Goal: Use online tool/utility: Utilize a website feature to perform a specific function

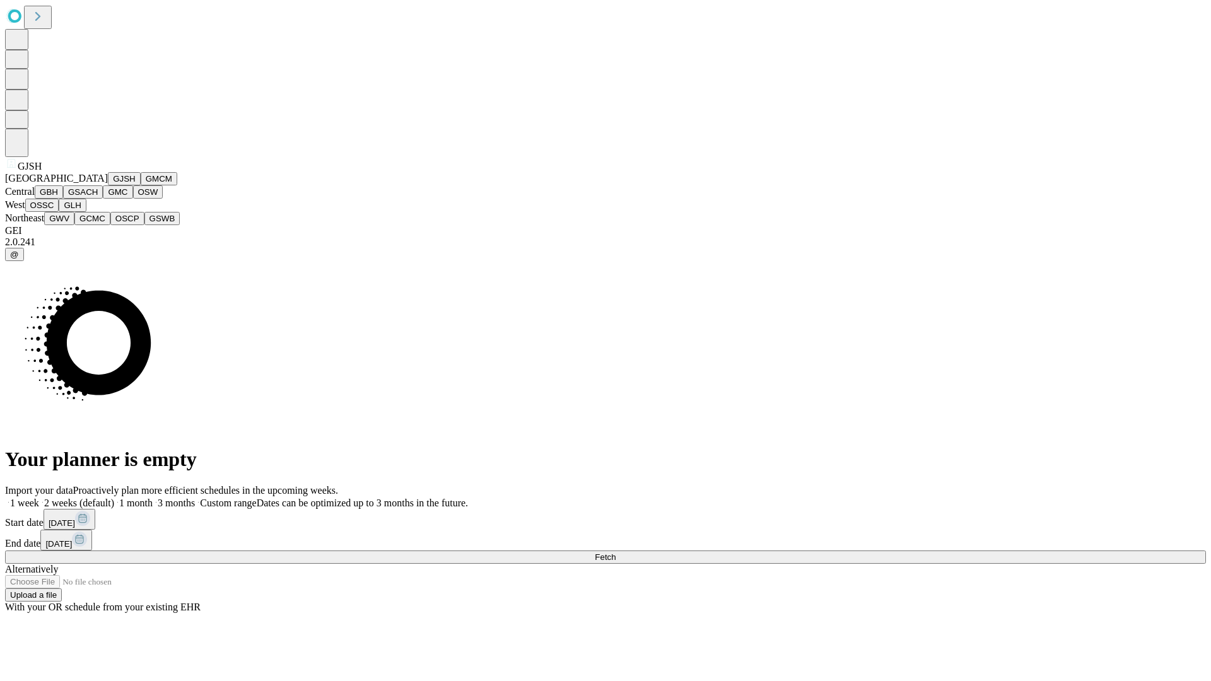
click at [108, 185] on button "GJSH" at bounding box center [124, 178] width 33 height 13
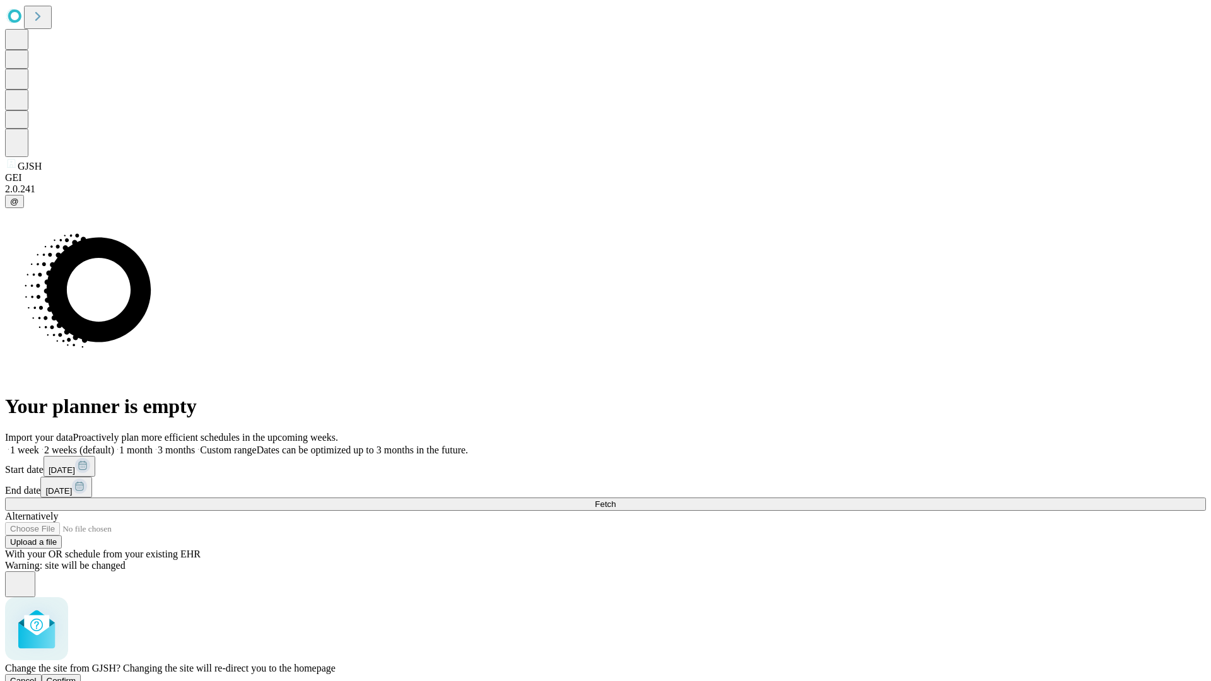
click at [76, 676] on span "Confirm" at bounding box center [62, 680] width 30 height 9
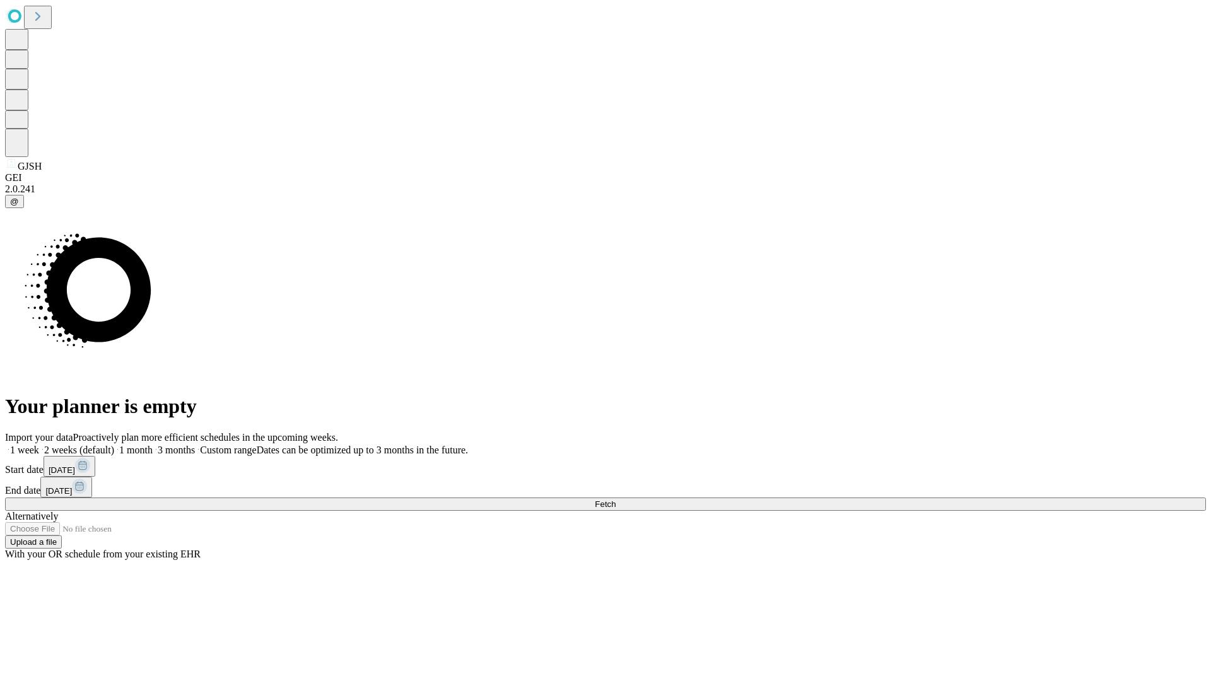
click at [39, 445] on label "1 week" at bounding box center [22, 450] width 34 height 11
click at [615, 499] on span "Fetch" at bounding box center [605, 503] width 21 height 9
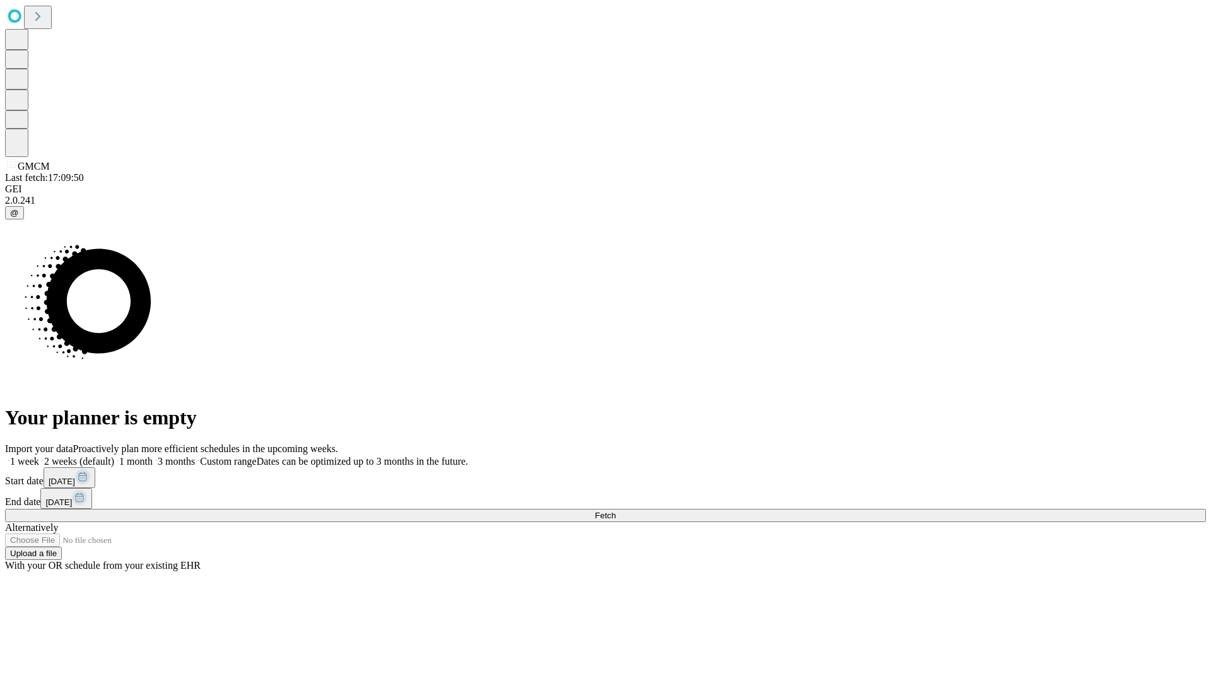
click at [615, 511] on span "Fetch" at bounding box center [605, 515] width 21 height 9
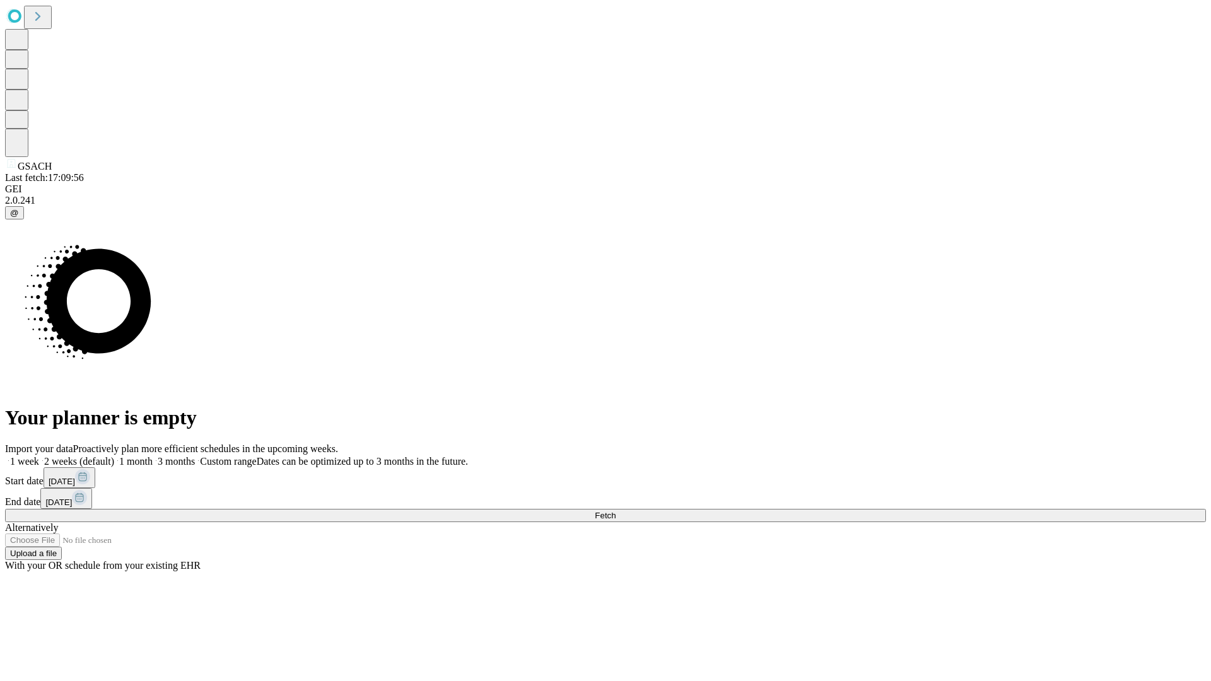
click at [39, 456] on label "1 week" at bounding box center [22, 461] width 34 height 11
click at [615, 511] on span "Fetch" at bounding box center [605, 515] width 21 height 9
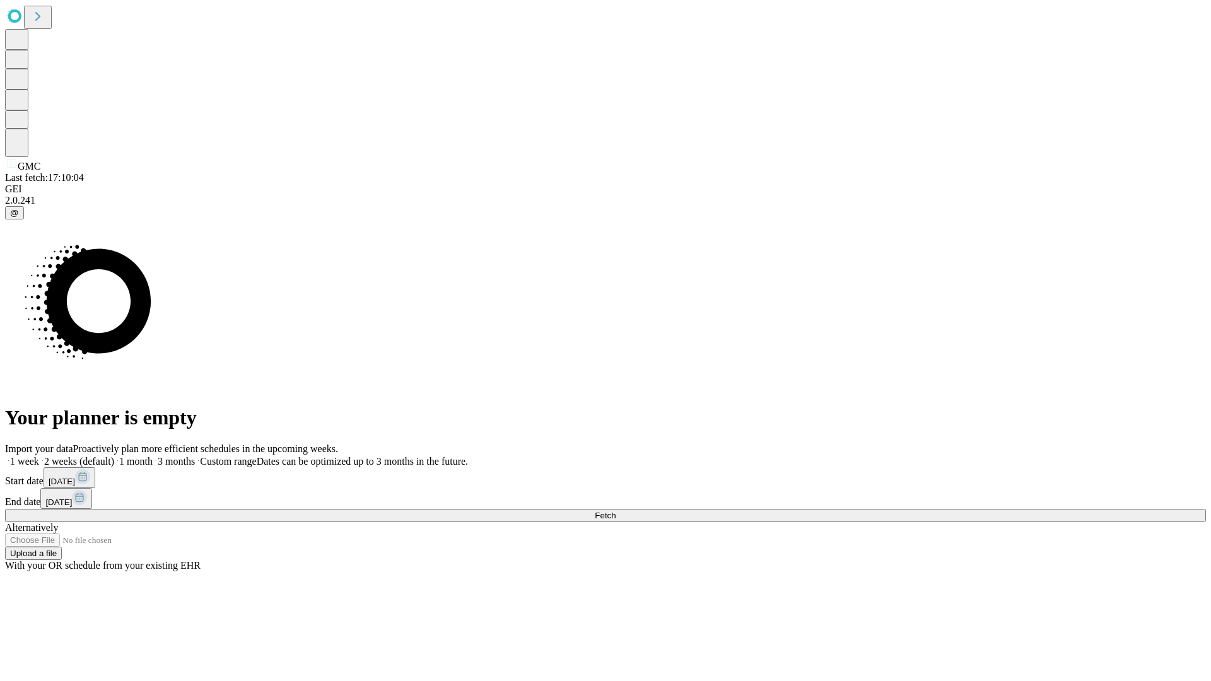
click at [39, 456] on label "1 week" at bounding box center [22, 461] width 34 height 11
click at [615, 511] on span "Fetch" at bounding box center [605, 515] width 21 height 9
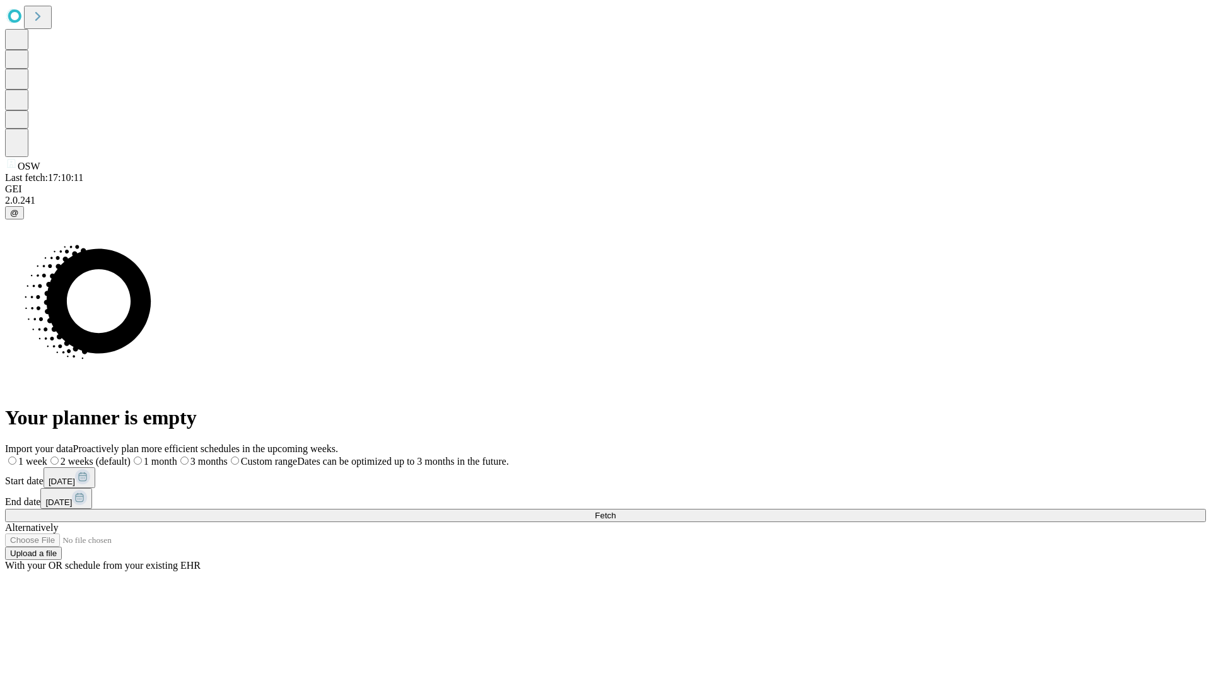
click at [47, 456] on label "1 week" at bounding box center [26, 461] width 42 height 11
click at [615, 511] on span "Fetch" at bounding box center [605, 515] width 21 height 9
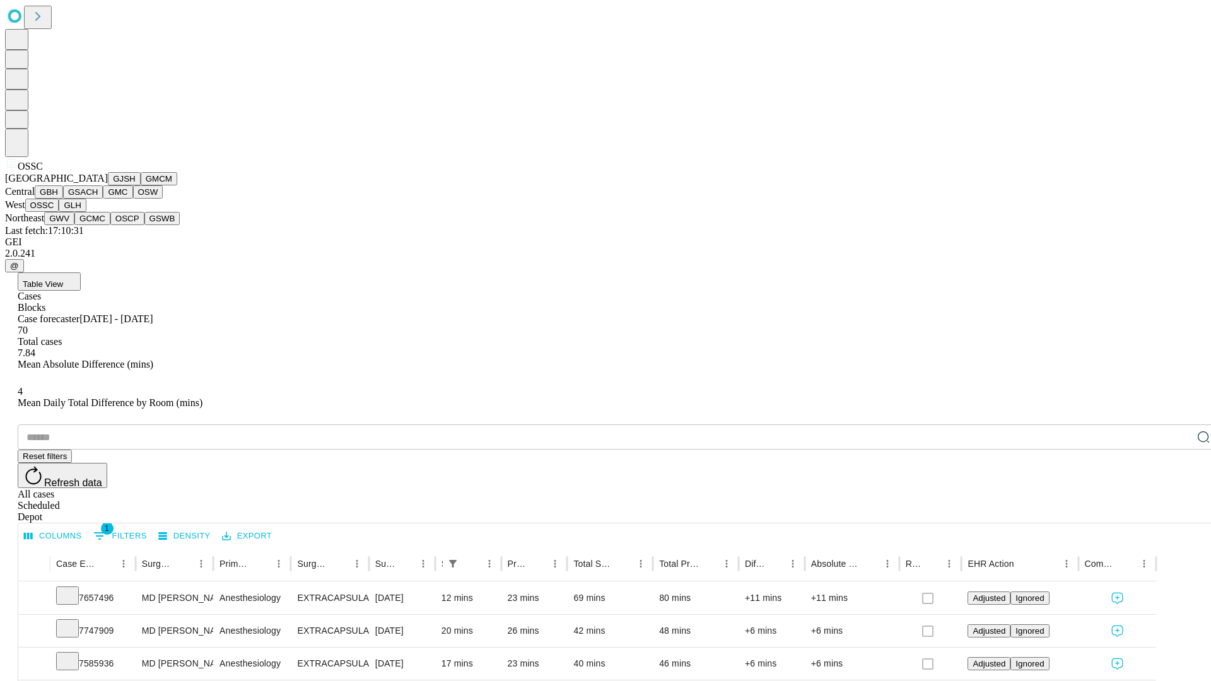
click at [86, 212] on button "GLH" at bounding box center [72, 205] width 27 height 13
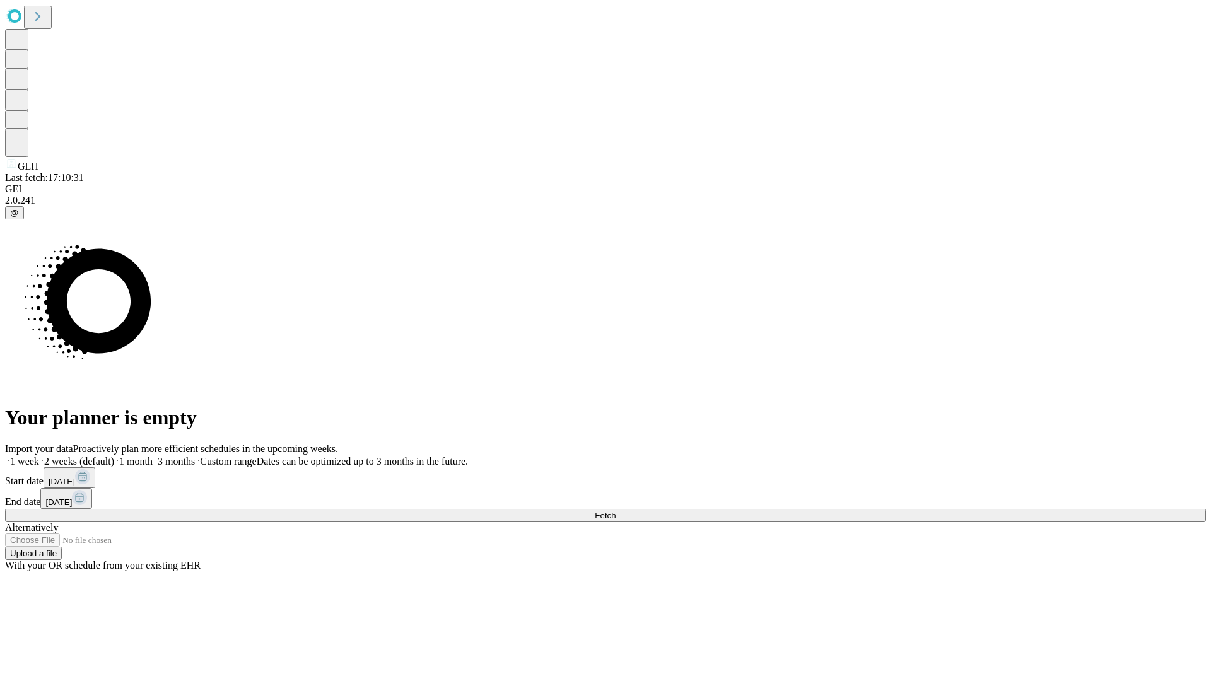
click at [39, 456] on label "1 week" at bounding box center [22, 461] width 34 height 11
click at [615, 511] on span "Fetch" at bounding box center [605, 515] width 21 height 9
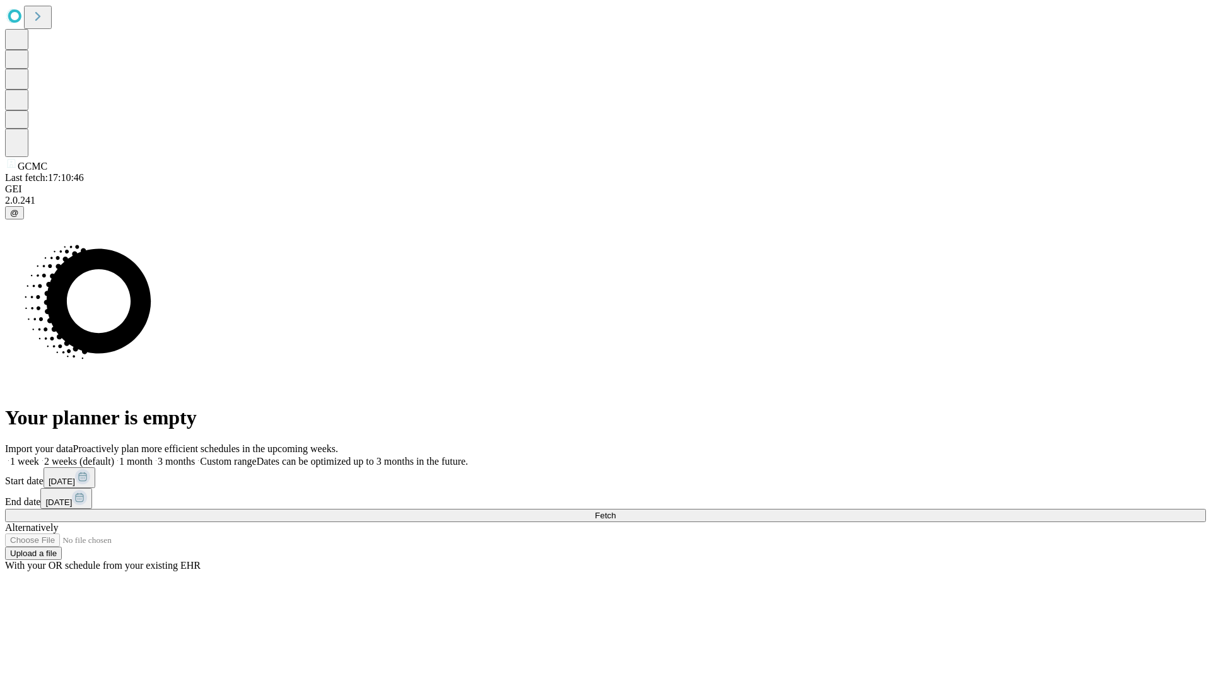
click at [39, 456] on label "1 week" at bounding box center [22, 461] width 34 height 11
click at [615, 511] on span "Fetch" at bounding box center [605, 515] width 21 height 9
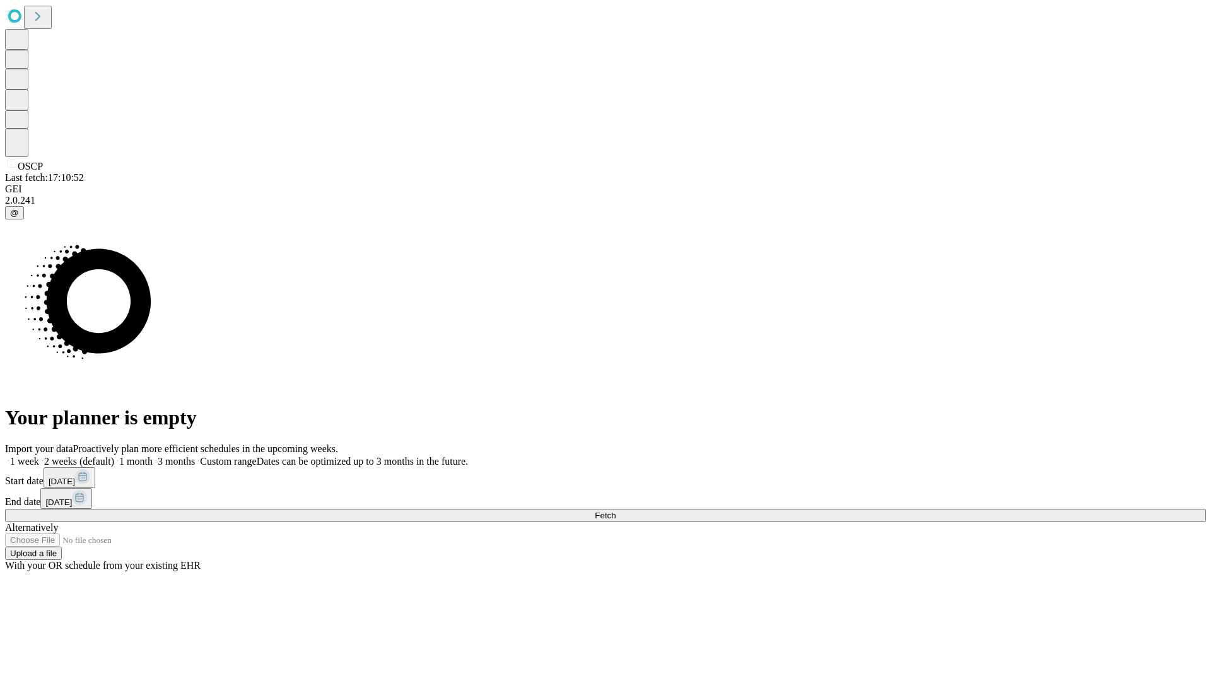
click at [615, 511] on span "Fetch" at bounding box center [605, 515] width 21 height 9
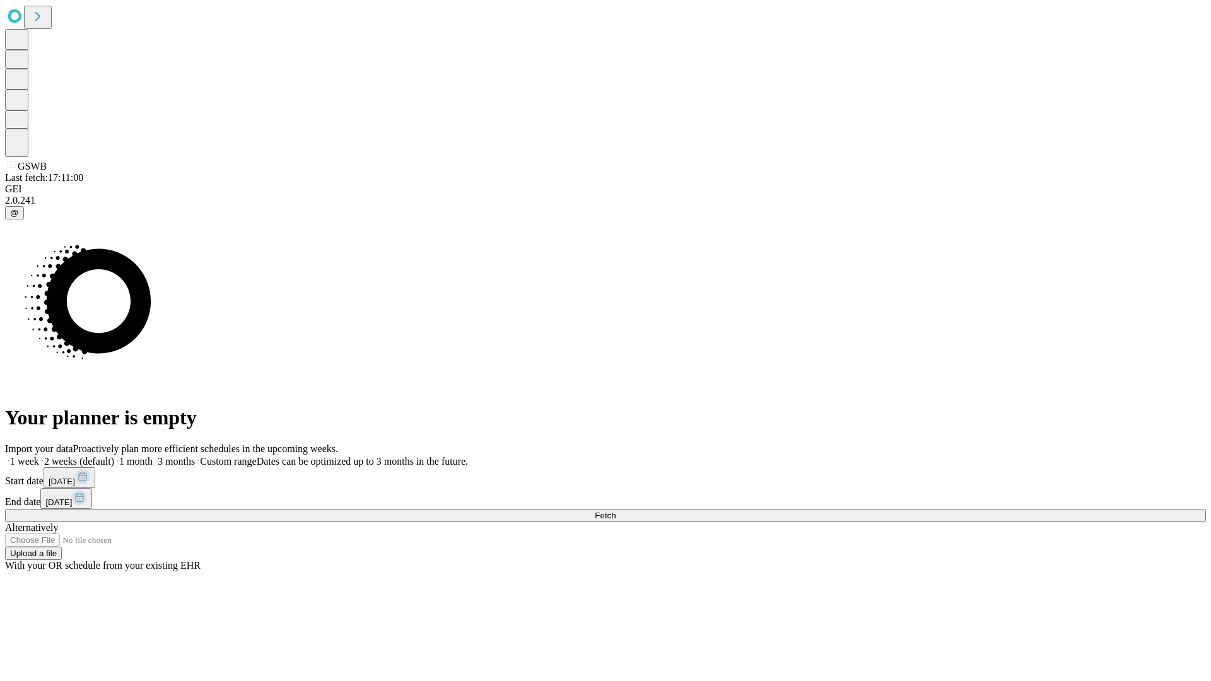
click at [615, 511] on span "Fetch" at bounding box center [605, 515] width 21 height 9
